Goal: Find specific page/section: Find specific page/section

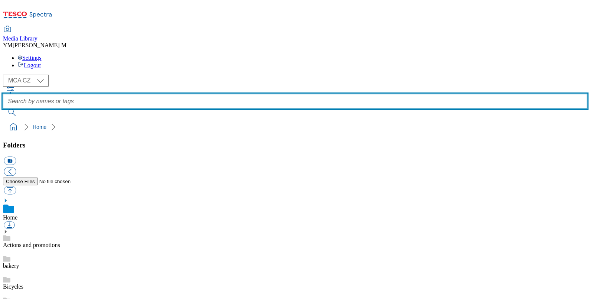
click at [227, 94] on input "text" at bounding box center [295, 101] width 584 height 15
type input "Q25"
click at [3, 109] on button "submit" at bounding box center [12, 112] width 19 height 7
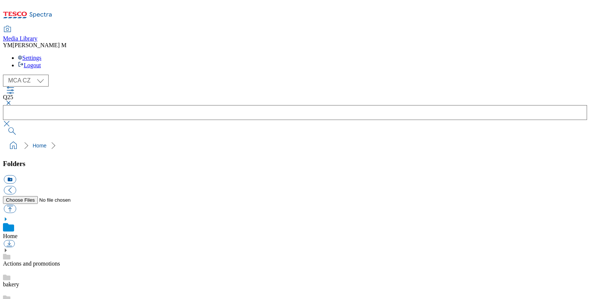
click at [12, 101] on button "button" at bounding box center [7, 103] width 9 height 4
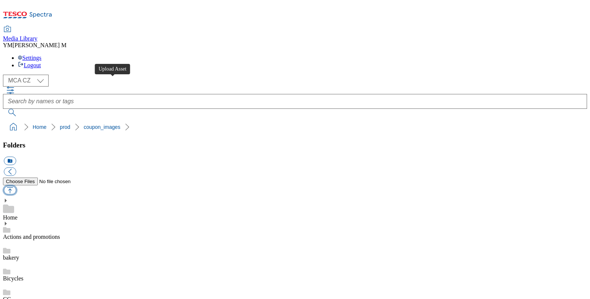
click at [16, 186] on button "button" at bounding box center [10, 190] width 12 height 9
